Goal: Check status

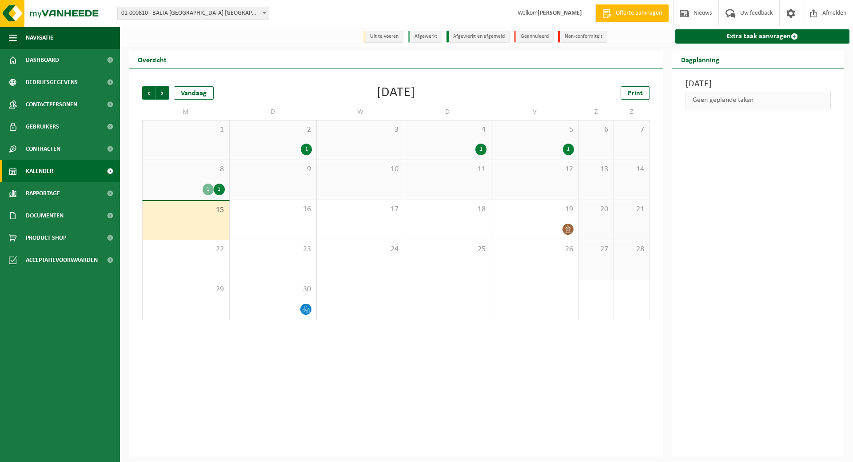
click at [187, 177] on div "8 1 1" at bounding box center [186, 180] width 87 height 40
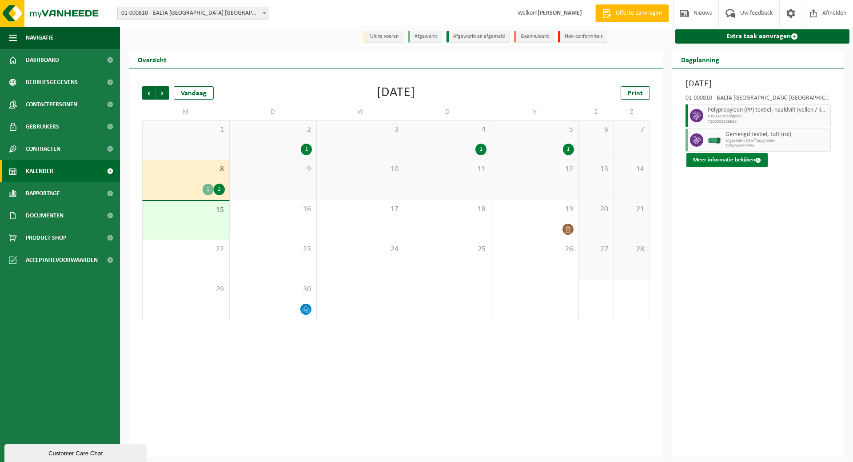
click at [712, 160] on button "Meer informatie bekijken" at bounding box center [726, 160] width 81 height 14
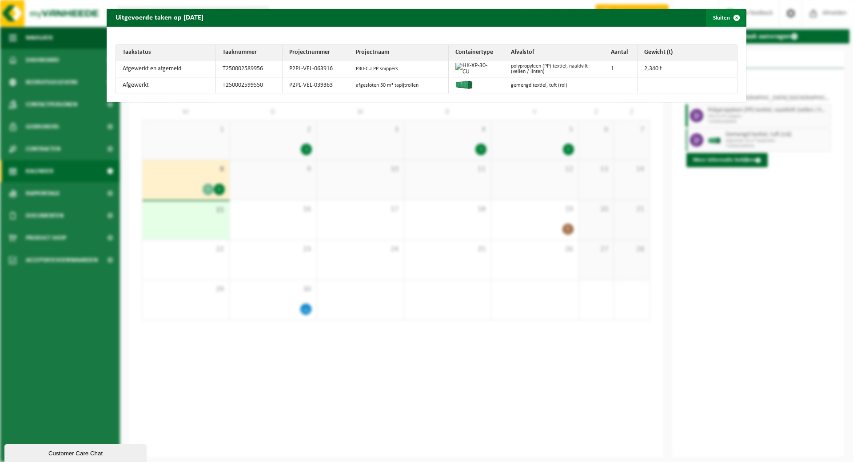
click at [717, 14] on button "Sluiten" at bounding box center [726, 18] width 40 height 18
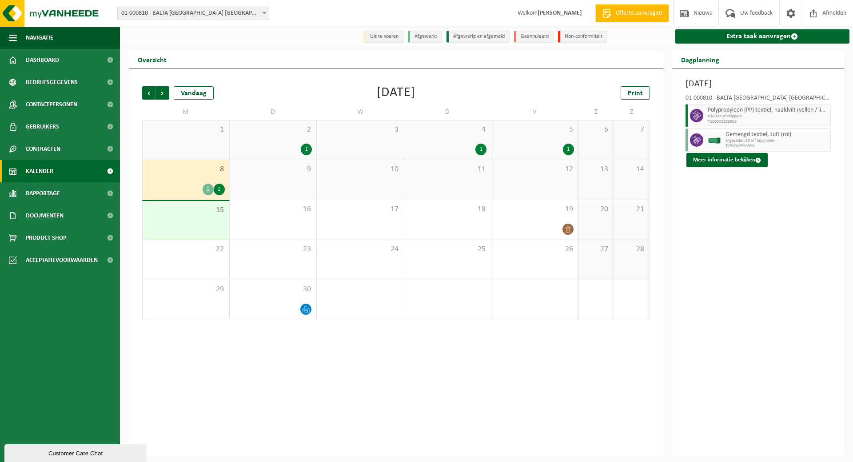
click at [187, 222] on div "15" at bounding box center [186, 220] width 87 height 39
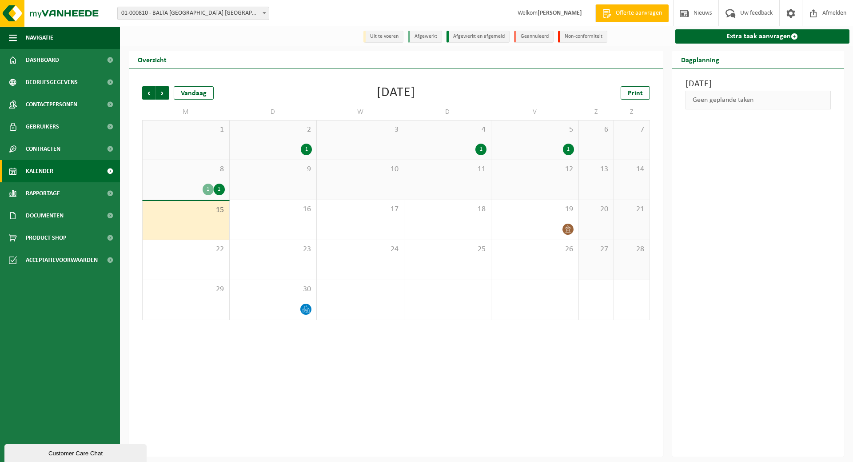
click at [65, 171] on link "Kalender" at bounding box center [60, 171] width 120 height 22
